Goal: Task Accomplishment & Management: Manage account settings

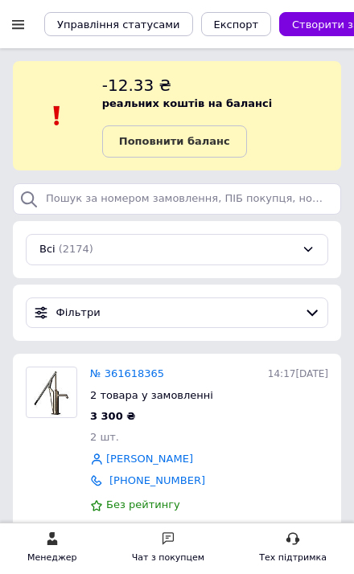
click at [8, 24] on div at bounding box center [18, 24] width 20 height 14
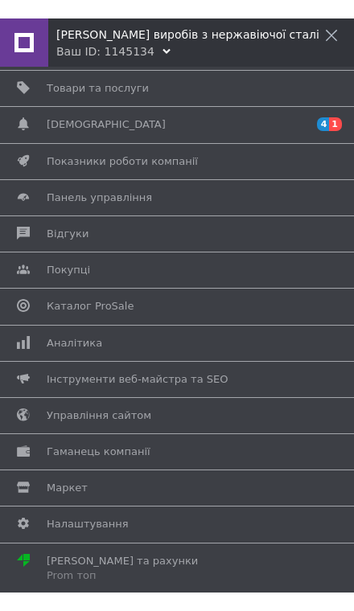
scroll to position [76, 0]
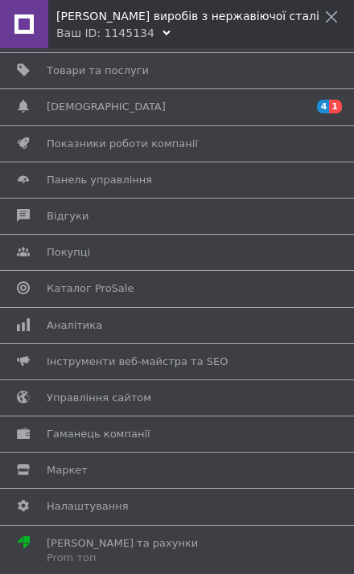
click at [187, 506] on span "Налаштування" at bounding box center [174, 507] width 255 height 14
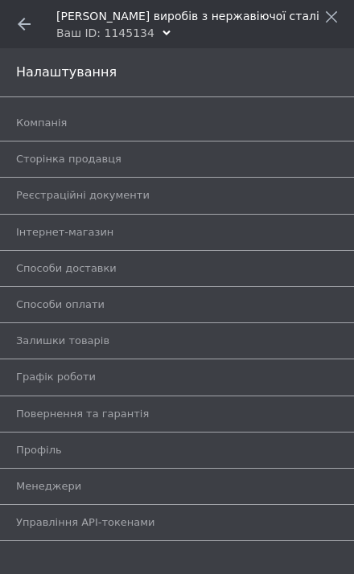
click at [30, 298] on span "Способи оплати" at bounding box center [60, 305] width 88 height 14
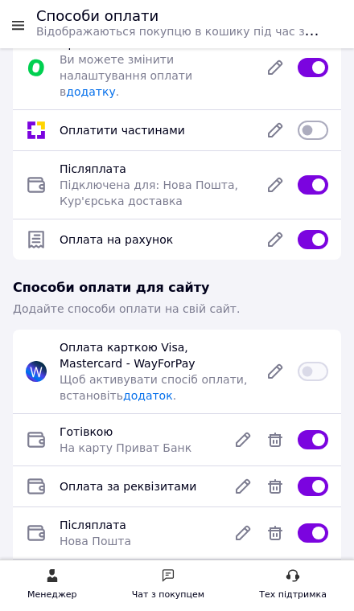
scroll to position [109, 0]
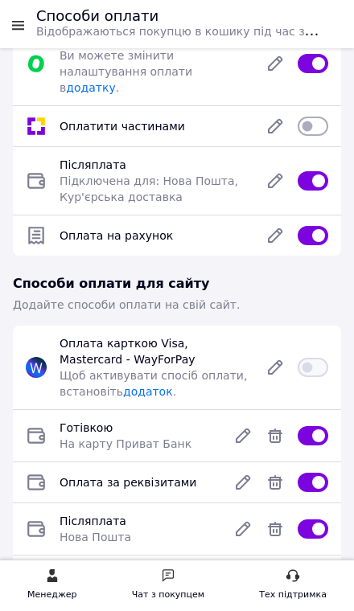
click at [62, 346] on span "Оплата карткою Visa, Mastercard - WayForPay" at bounding box center [128, 351] width 136 height 29
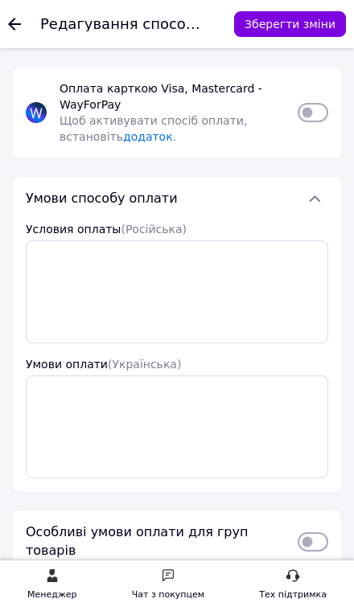
click at [12, 22] on use at bounding box center [14, 24] width 13 height 13
